Goal: Navigation & Orientation: Find specific page/section

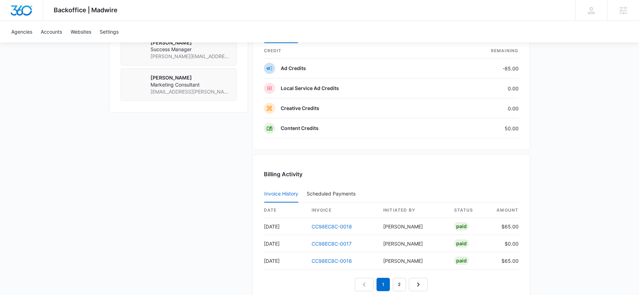
scroll to position [706, 0]
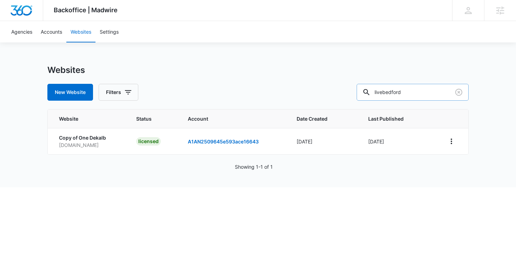
click at [433, 91] on input "livebedford" at bounding box center [413, 92] width 112 height 17
type input "amagar"
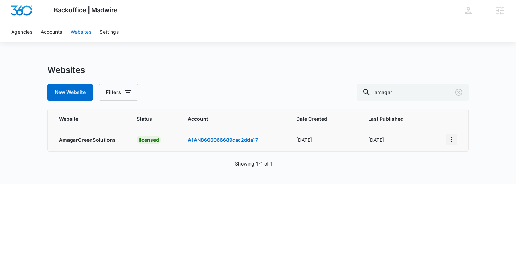
click at [450, 141] on icon "View More" at bounding box center [451, 139] width 8 height 8
click at [454, 171] on link "Edit Website" at bounding box center [468, 170] width 28 height 6
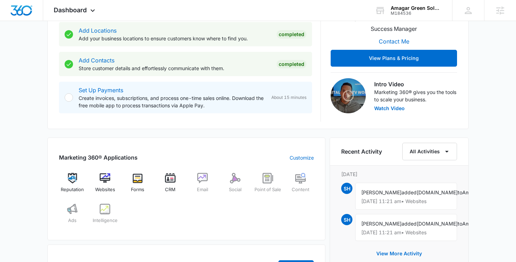
scroll to position [265, 0]
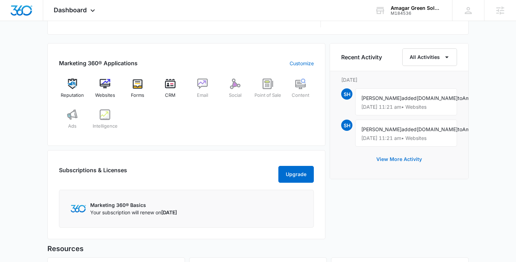
click at [391, 168] on button "View More Activity" at bounding box center [399, 159] width 60 height 17
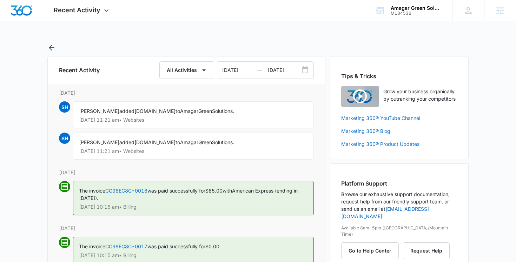
click at [114, 17] on div "Recent Activity Apps Reputation Websites Forms CRM Email Social POS Content Ads…" at bounding box center [82, 10] width 78 height 21
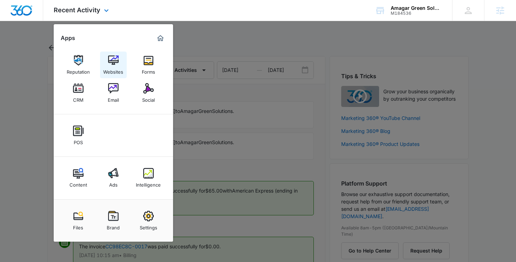
click at [114, 69] on div "Websites" at bounding box center [113, 70] width 20 height 9
